Goal: Information Seeking & Learning: Learn about a topic

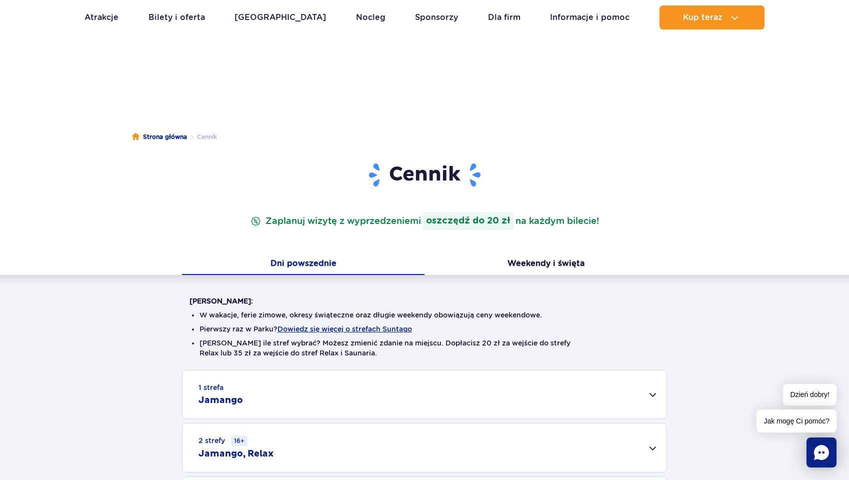
scroll to position [100, 0]
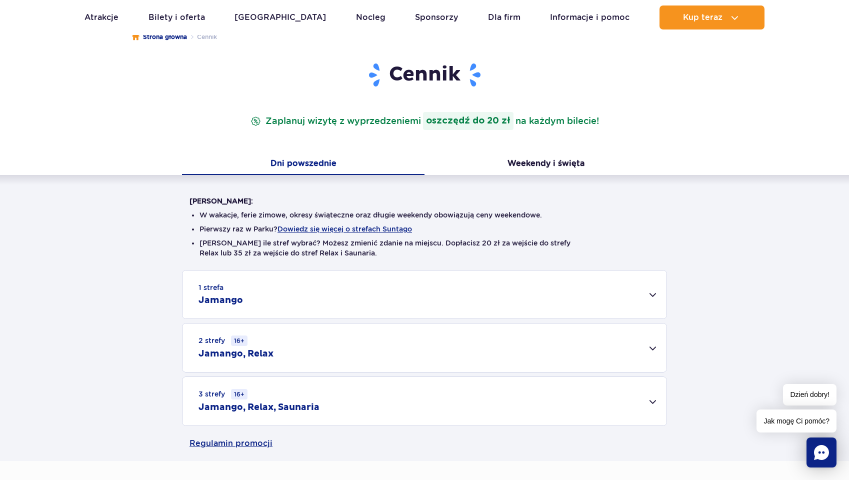
click at [274, 302] on div "1 strefa Jamango" at bounding box center [424, 294] width 484 height 48
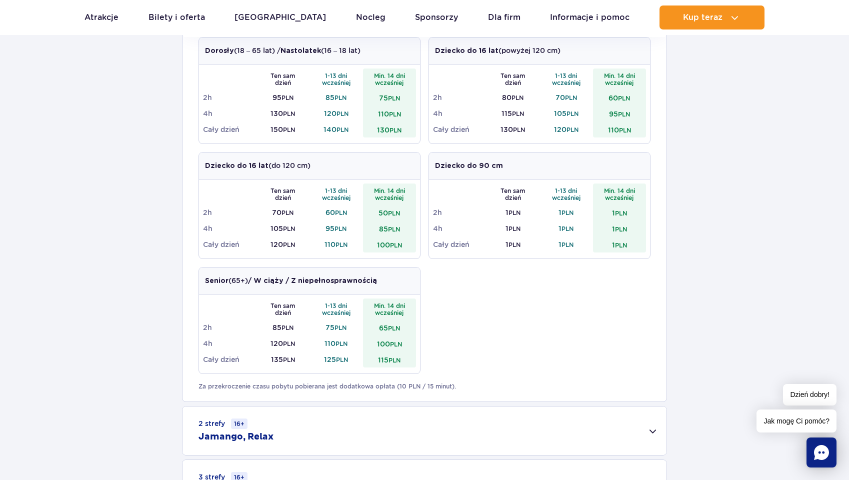
scroll to position [500, 0]
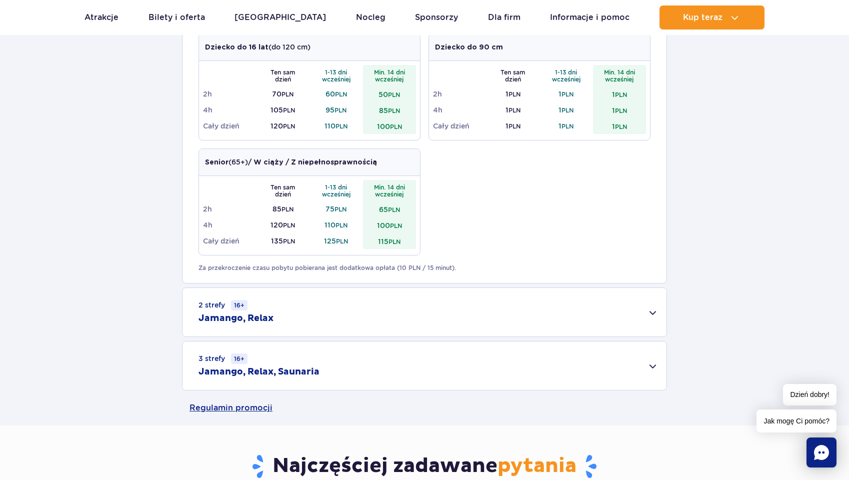
click at [277, 314] on div "2 strefy 16+ Jamango, Relax" at bounding box center [424, 312] width 484 height 48
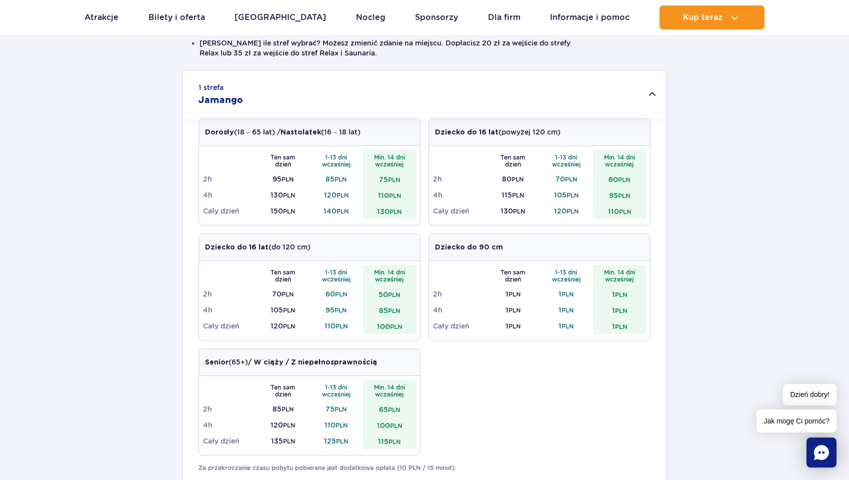
scroll to position [50, 0]
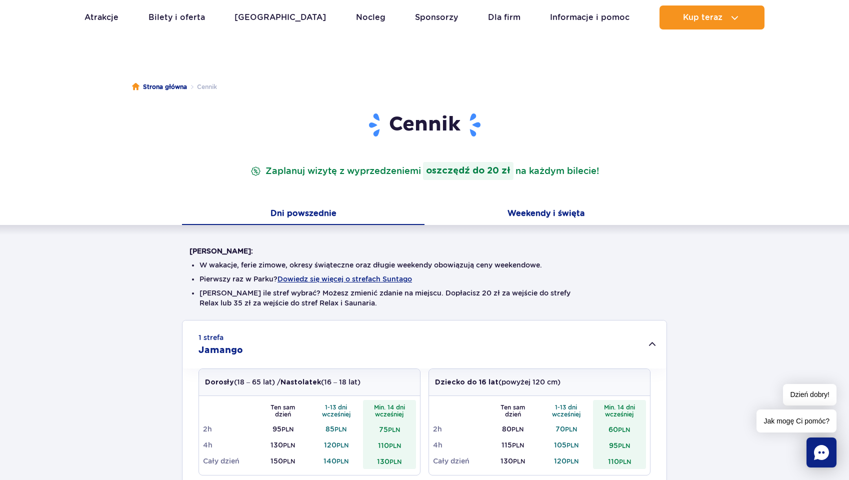
click at [503, 209] on button "Weekendy i święta" at bounding box center [545, 214] width 242 height 21
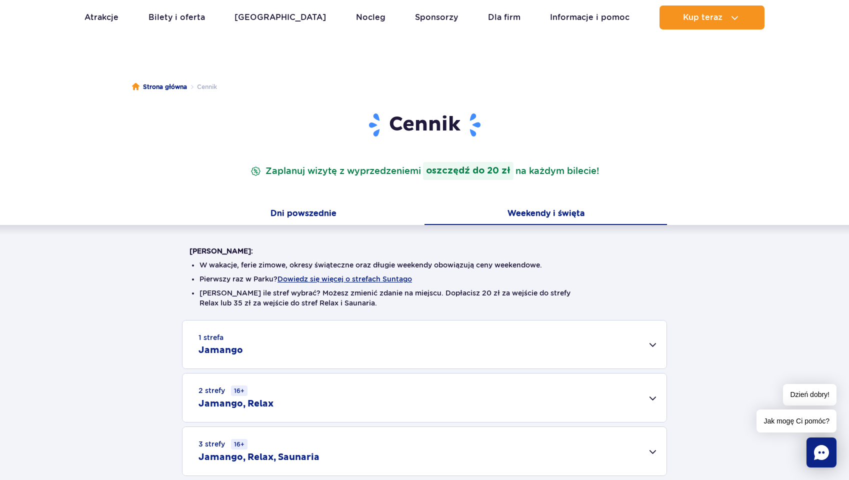
click at [351, 204] on button "Dni powszednie" at bounding box center [303, 214] width 242 height 21
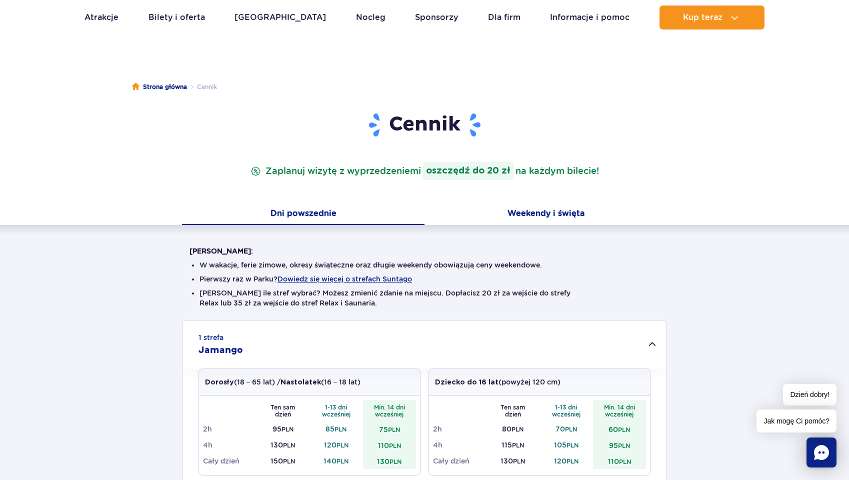
click at [556, 216] on button "Weekendy i święta" at bounding box center [545, 214] width 242 height 21
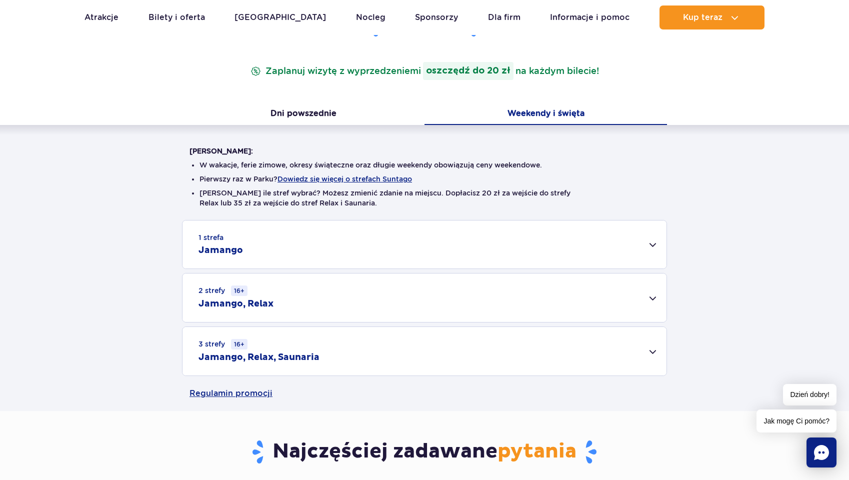
scroll to position [300, 0]
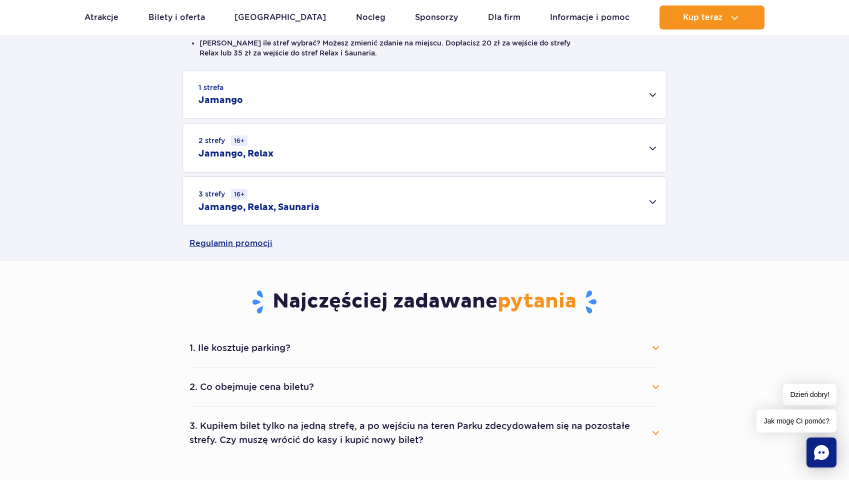
click at [321, 146] on div "2 strefy 16+ Jamango, Relax" at bounding box center [424, 147] width 484 height 48
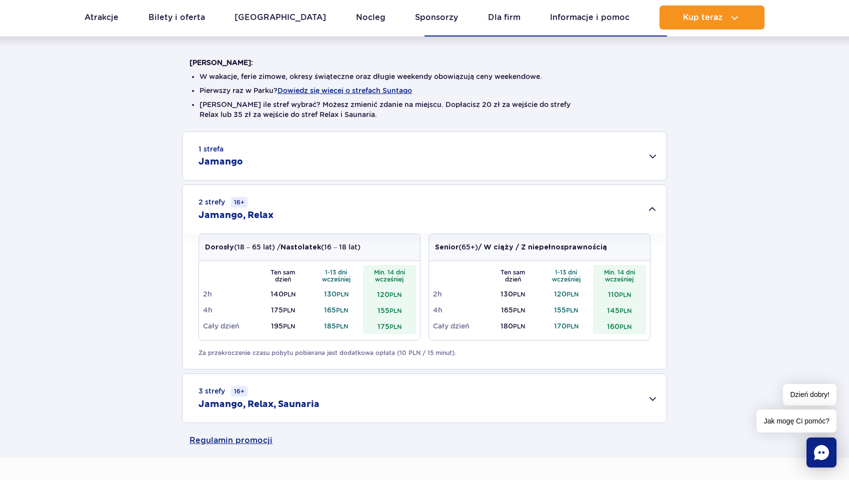
scroll to position [200, 0]
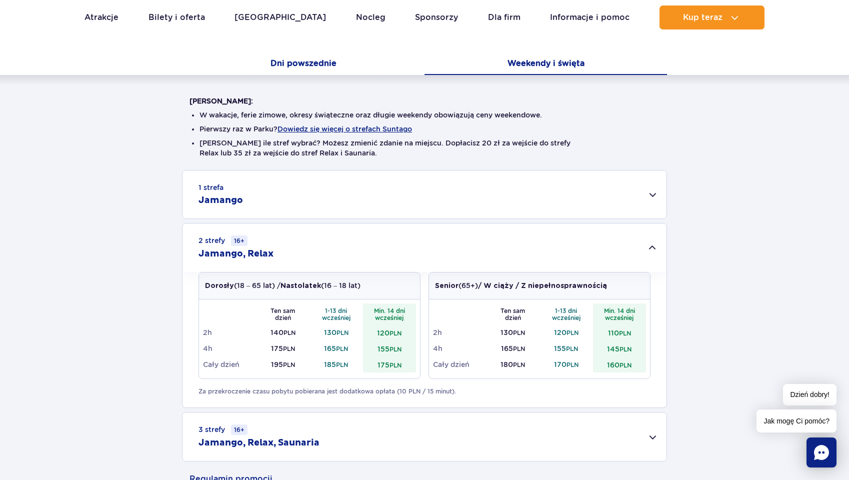
click at [338, 61] on button "Dni powszednie" at bounding box center [303, 64] width 242 height 21
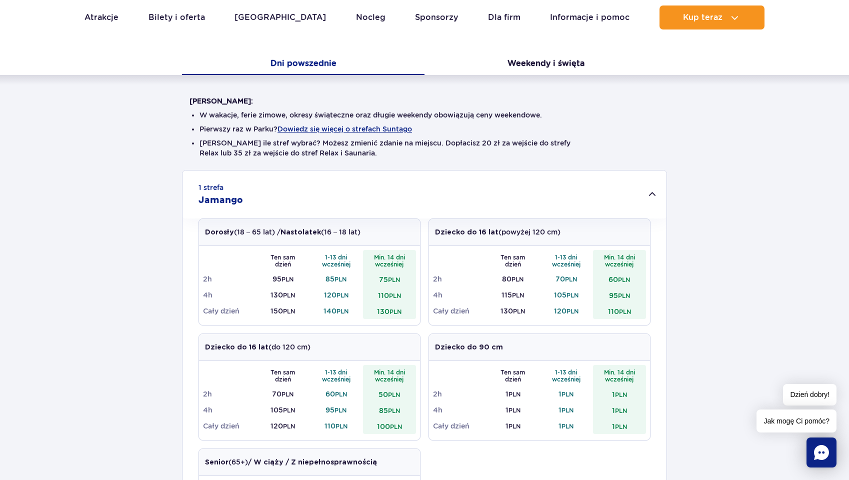
scroll to position [0, 0]
